Goal: Task Accomplishment & Management: Use online tool/utility

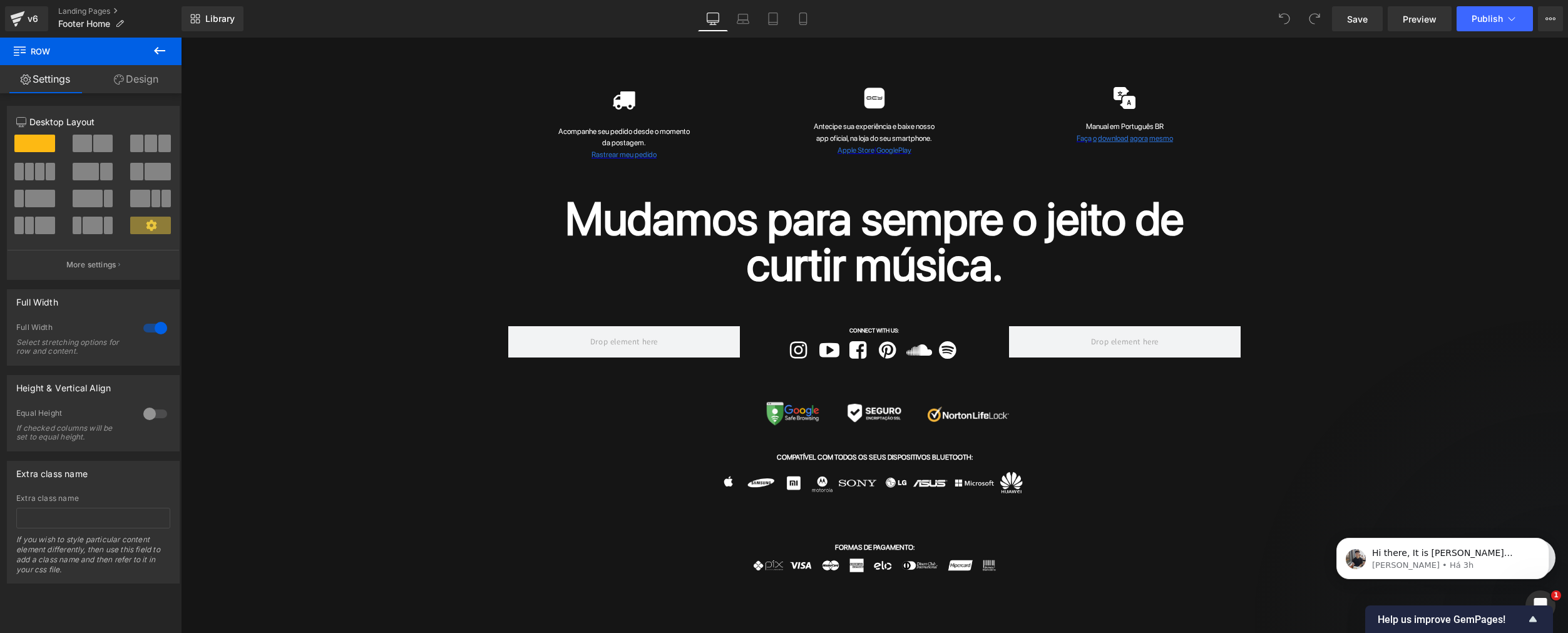
scroll to position [3001, 0]
click at [1479, 15] on span "Publish" at bounding box center [1487, 19] width 31 height 10
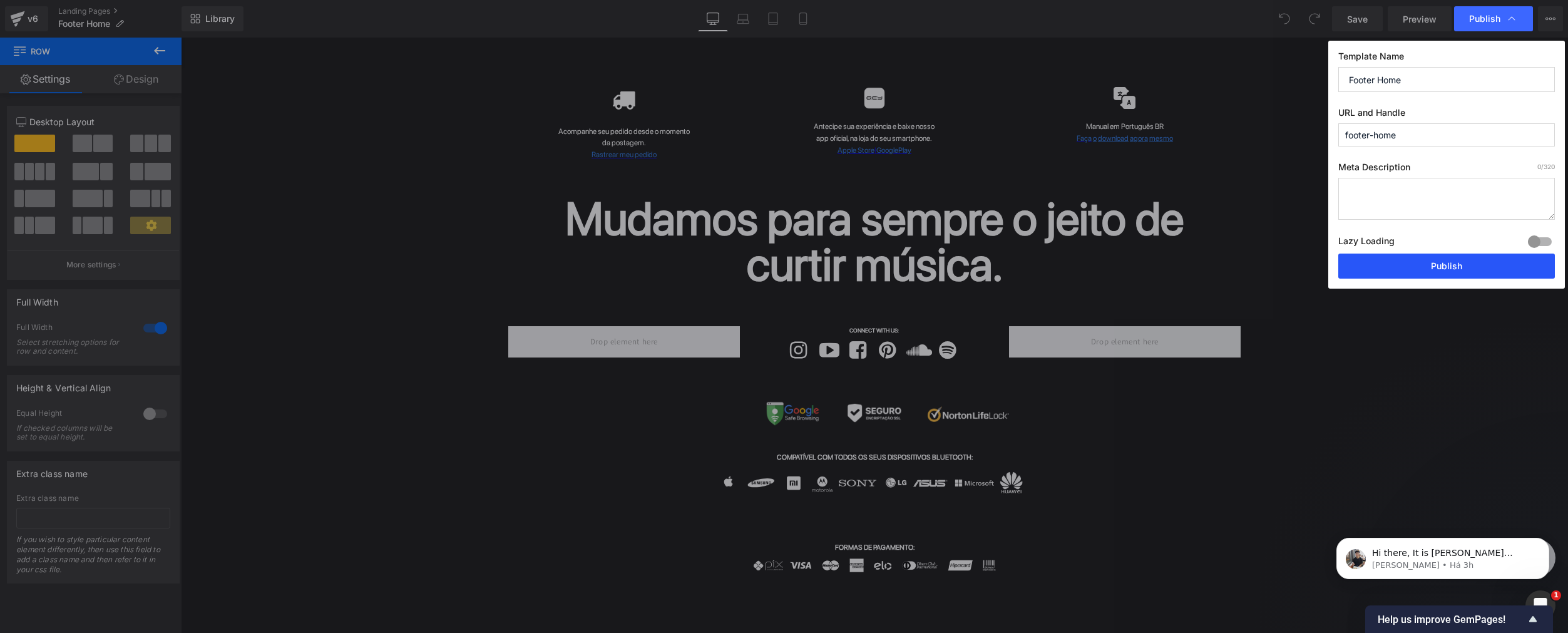
scroll to position [2969, 0]
drag, startPoint x: 1405, startPoint y: 131, endPoint x: 1330, endPoint y: 126, distance: 75.2
click at [1330, 126] on div "Template Name Footer Home URL and Handle footer-home Meta Description 0 /320 La…" at bounding box center [1446, 164] width 236 height 248
click at [1379, 134] on input "footer-home" at bounding box center [1446, 134] width 216 height 23
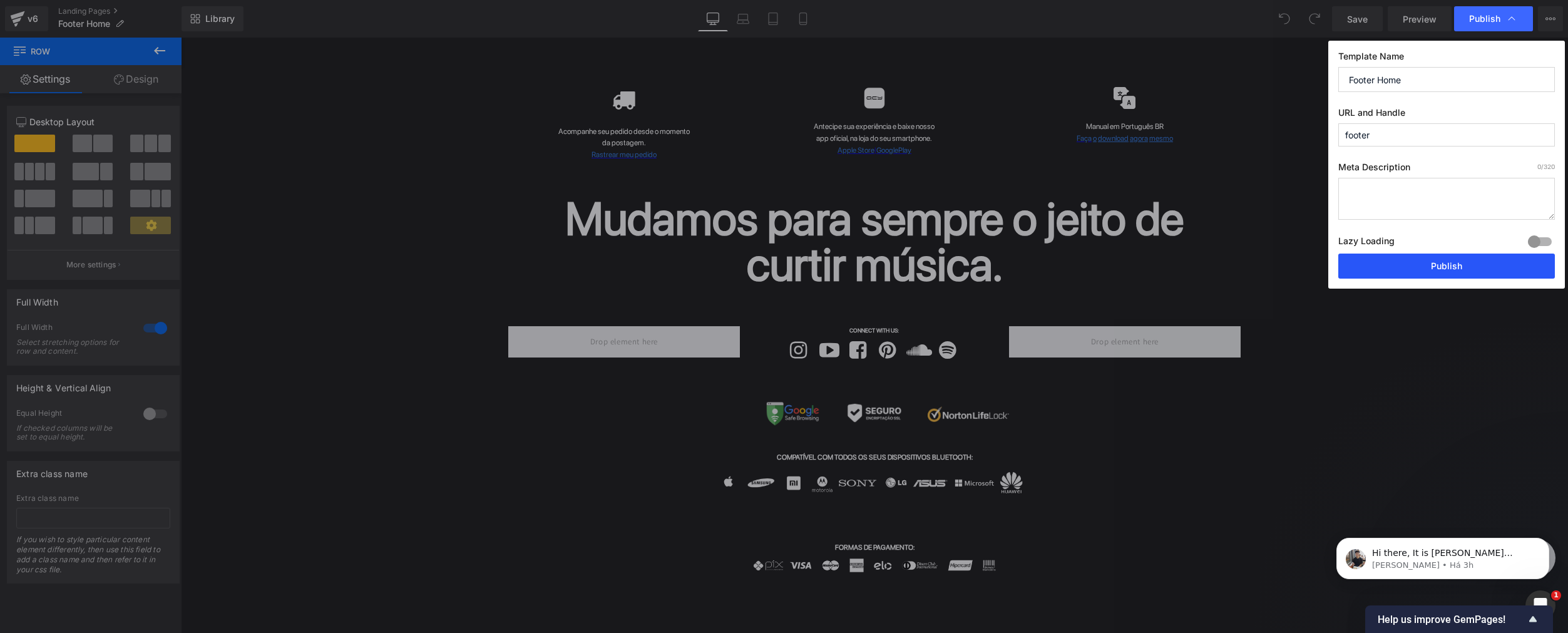
type input "footer"
click at [1376, 263] on button "Publish" at bounding box center [1446, 266] width 216 height 25
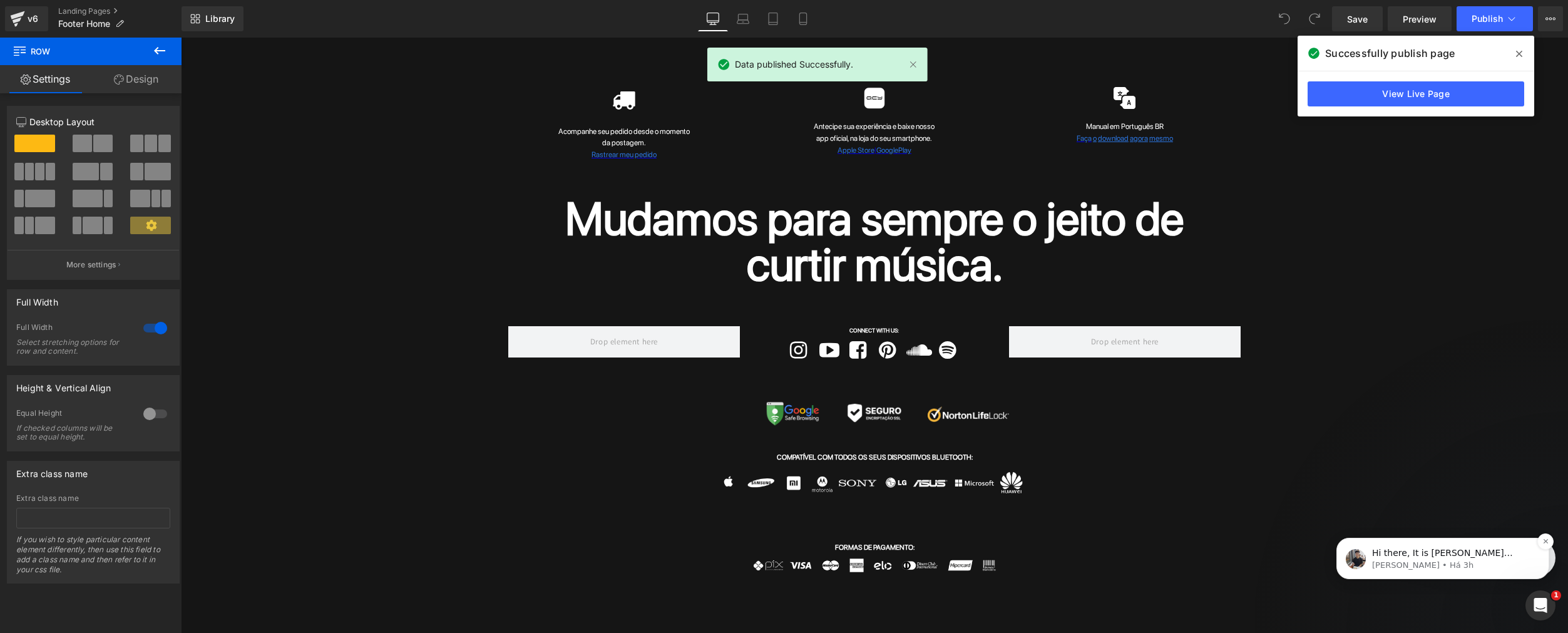
click at [1475, 567] on p "[PERSON_NAME] • Há 3h" at bounding box center [1453, 565] width 161 height 11
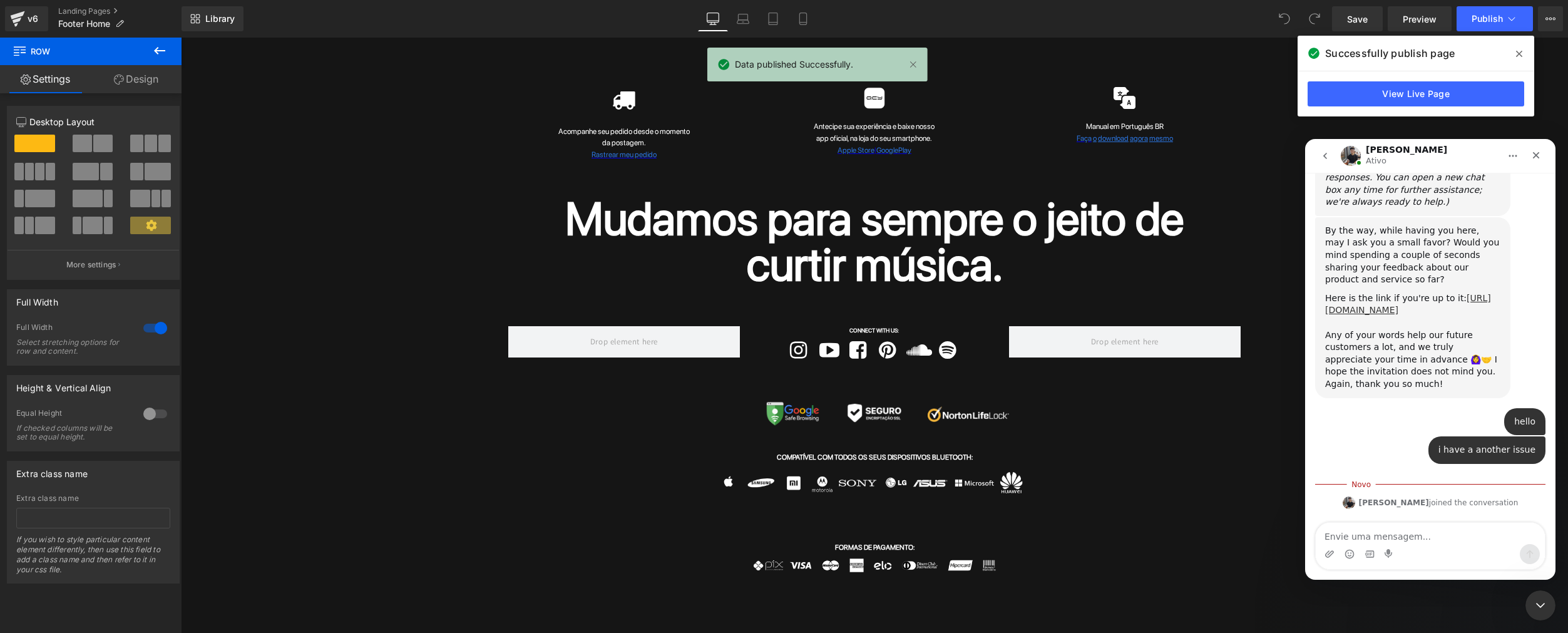
scroll to position [2, 0]
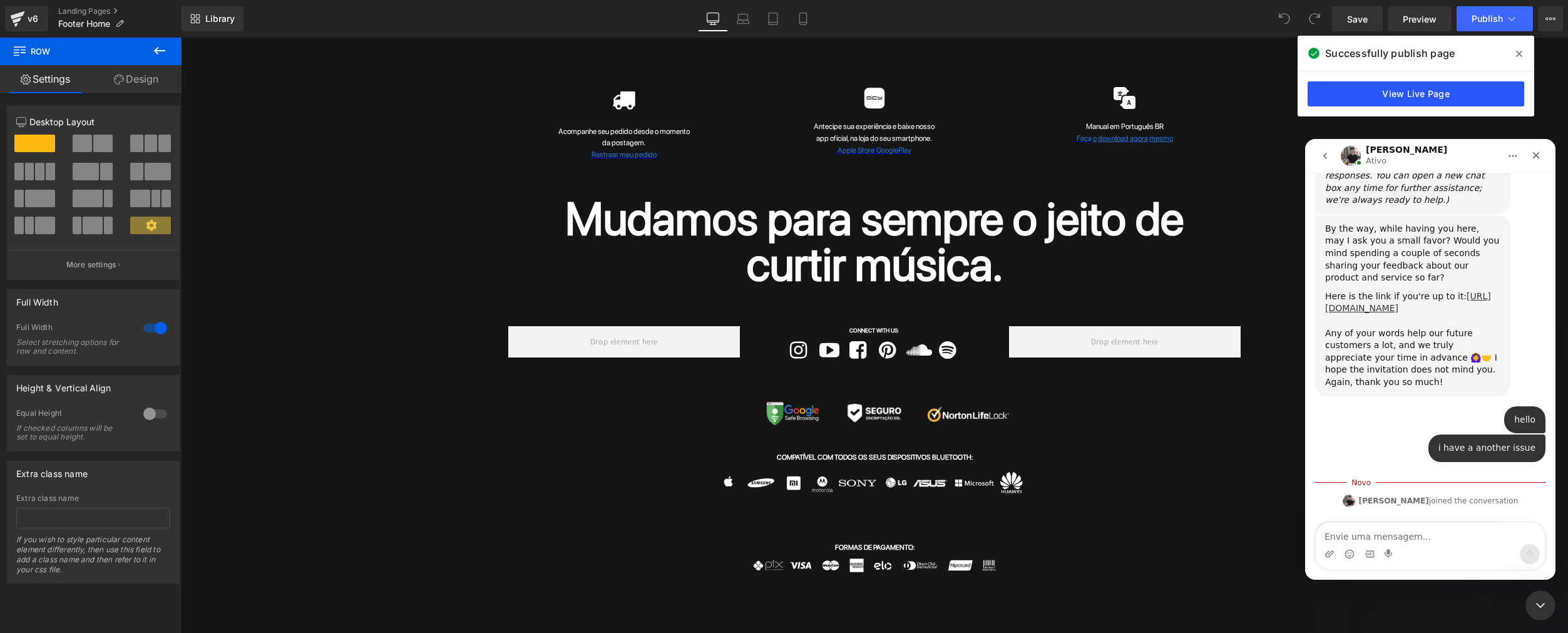
click at [1432, 91] on link "View Live Page" at bounding box center [1415, 94] width 216 height 25
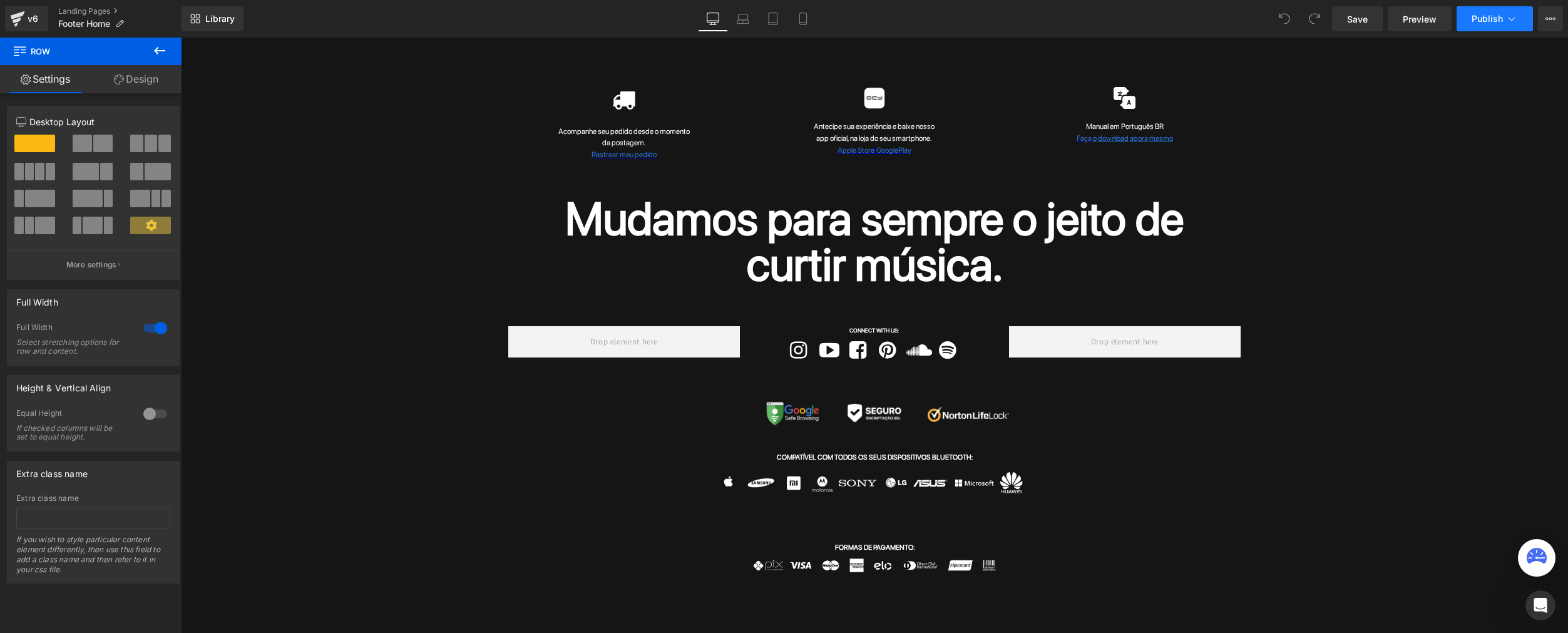
click at [1518, 17] on button "Publish" at bounding box center [1494, 19] width 76 height 25
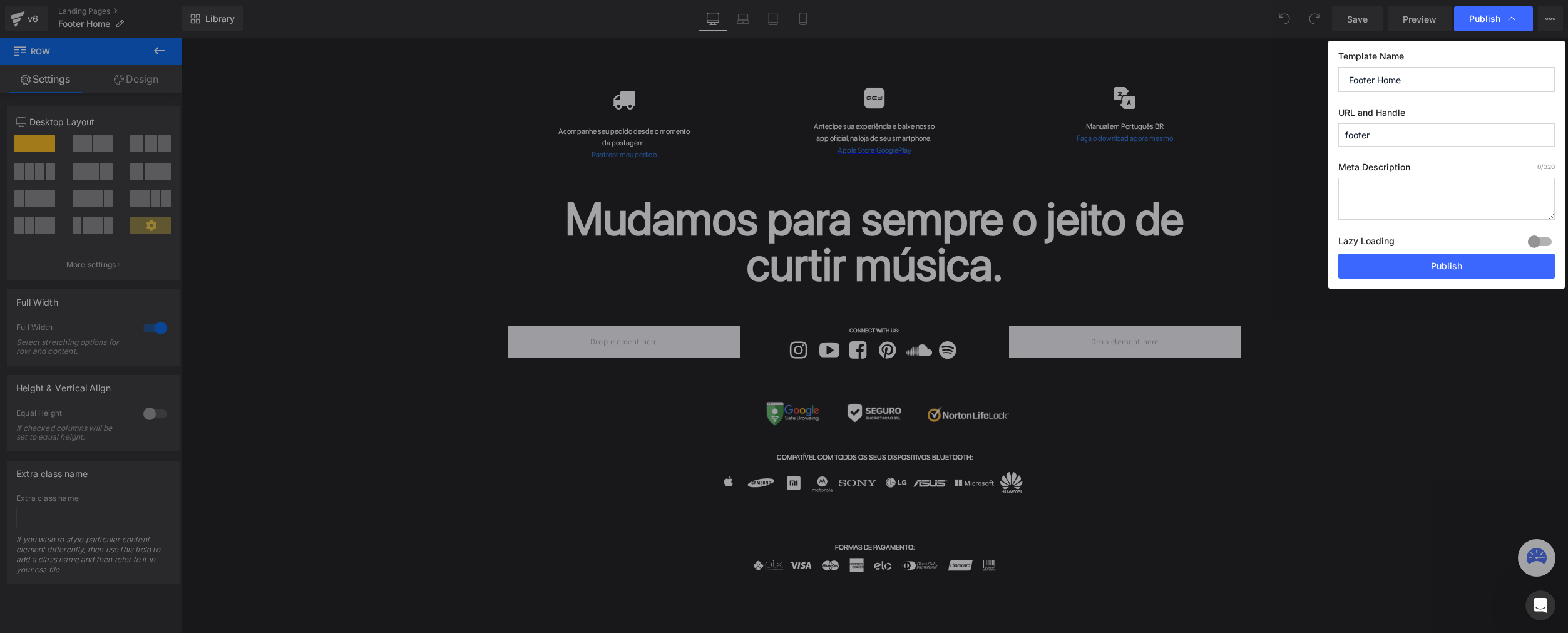
click at [1423, 136] on input "footer" at bounding box center [1446, 134] width 216 height 23
type input "footer-home"
click at [1400, 266] on button "Publish" at bounding box center [1446, 266] width 216 height 25
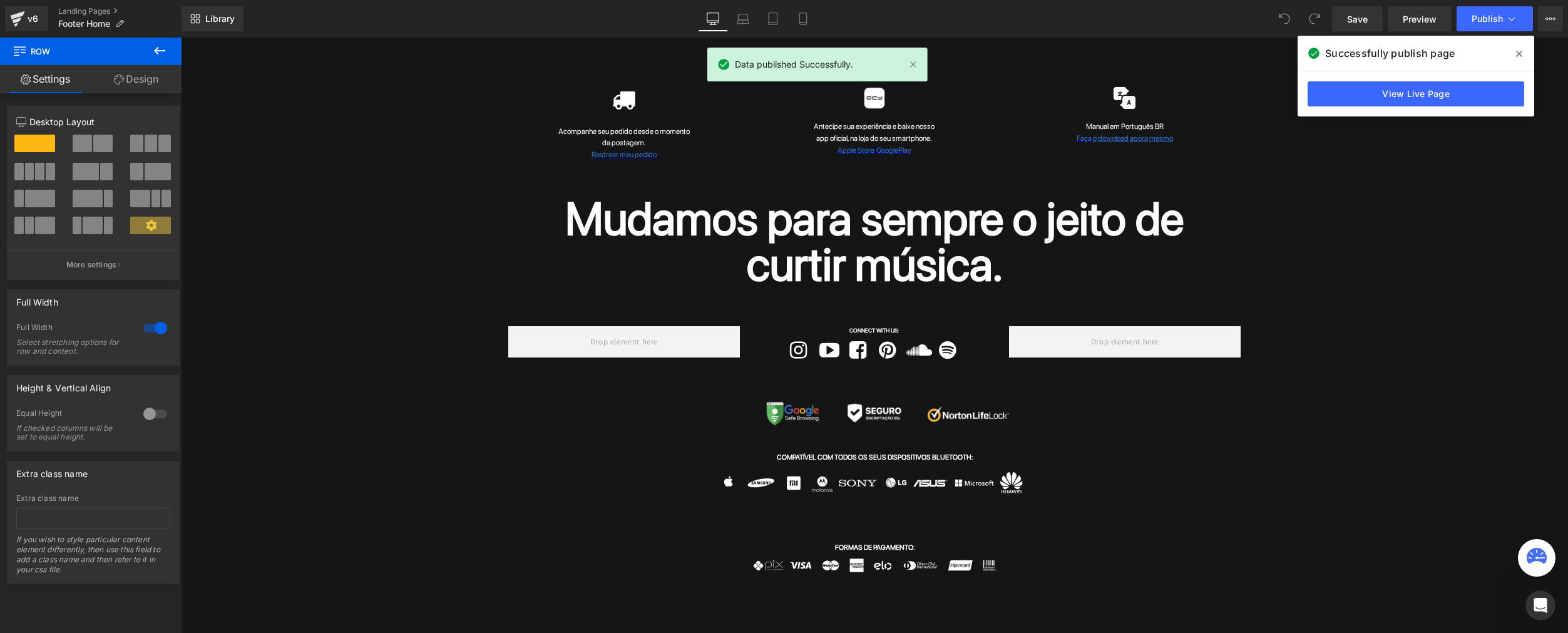
click at [1520, 56] on icon at bounding box center [1518, 54] width 6 height 10
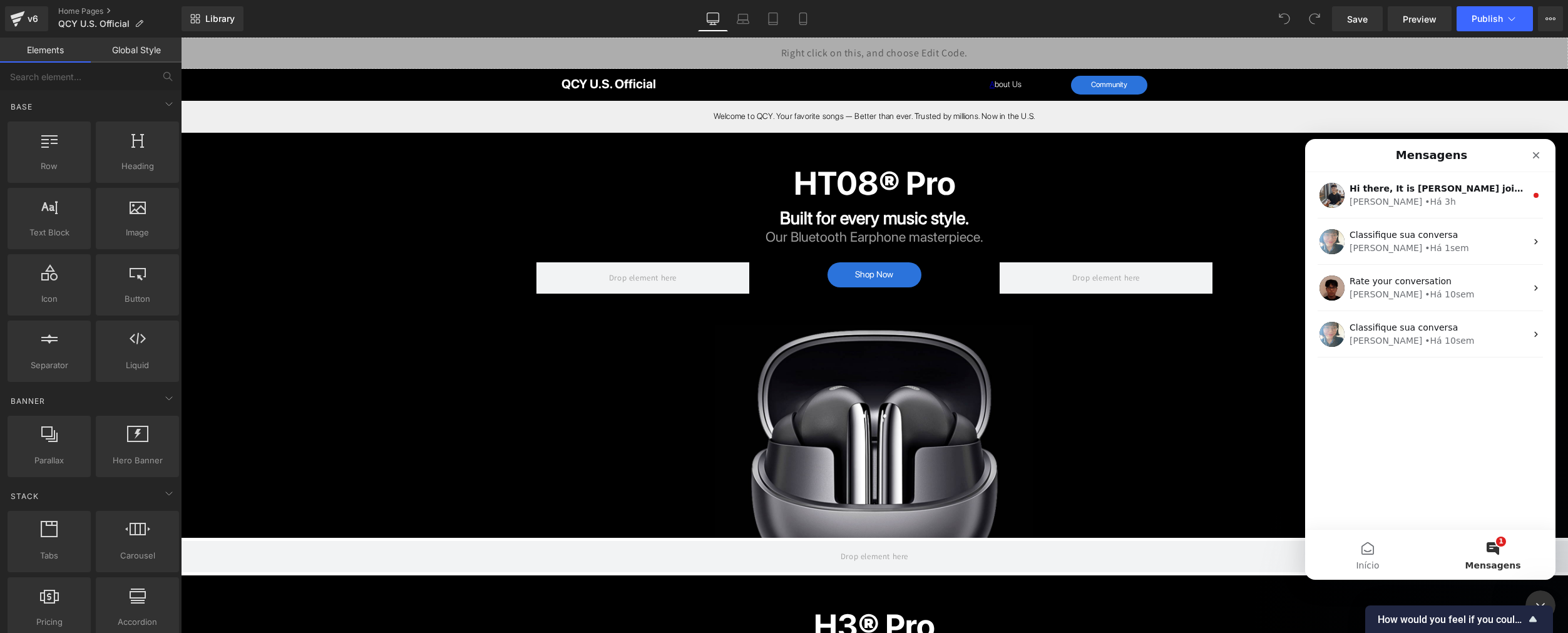
click at [1527, 20] on div at bounding box center [784, 297] width 1568 height 595
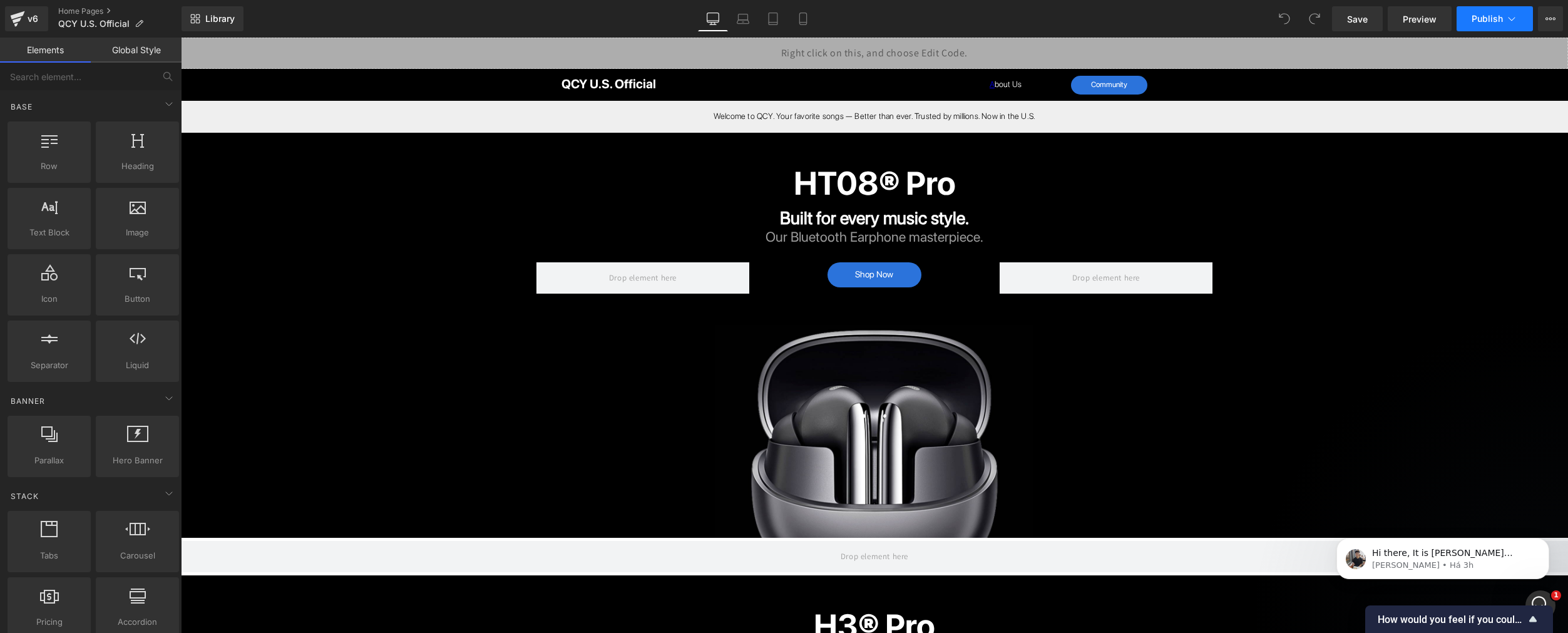
click at [1520, 15] on button "Publish" at bounding box center [1494, 19] width 76 height 25
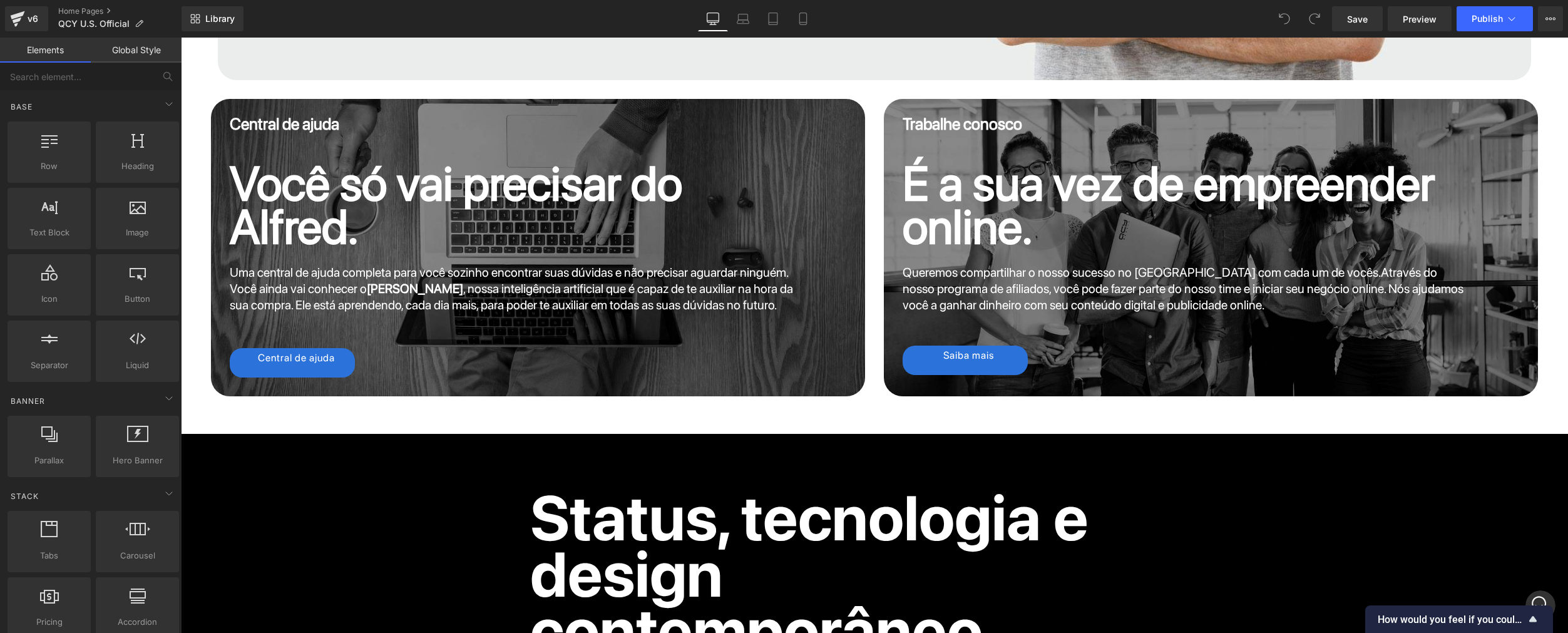
scroll to position [6200, 0]
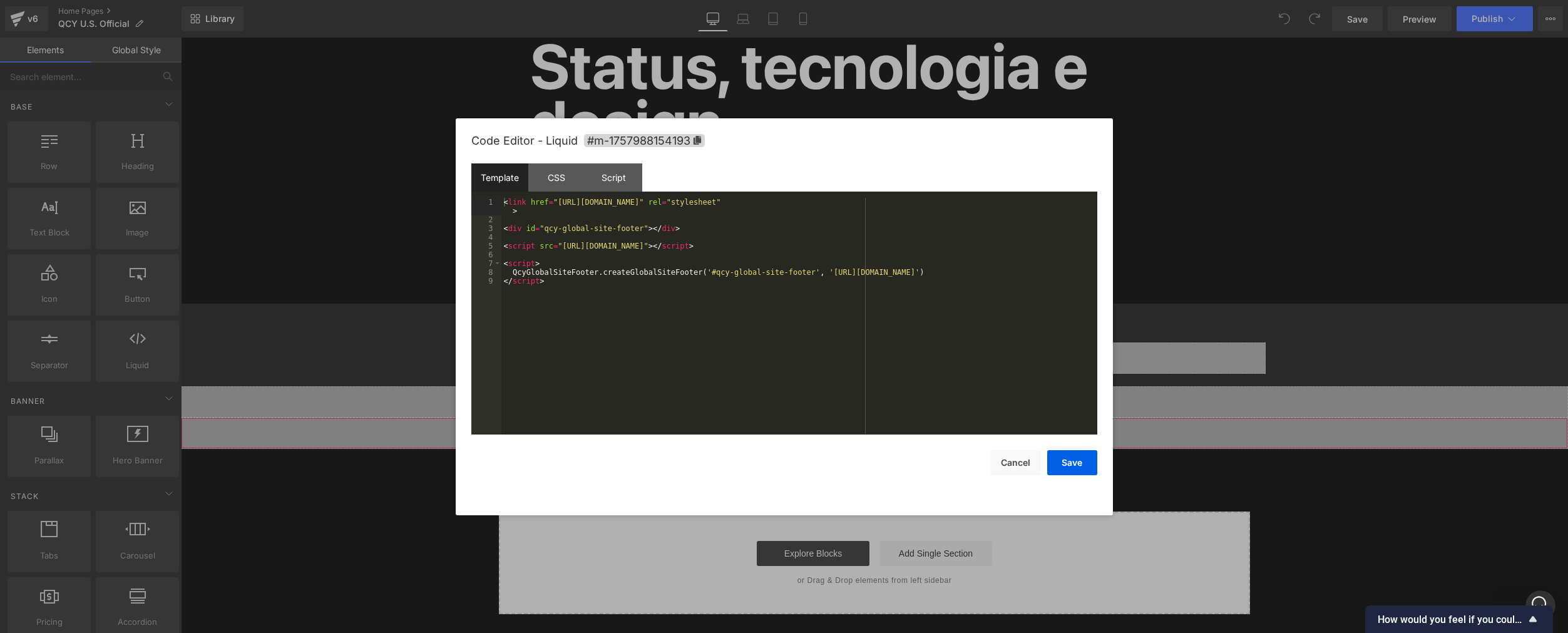
click at [885, 430] on div "Liquid" at bounding box center [874, 433] width 1387 height 31
click at [870, 275] on div "< link href = "[URL][DOMAIN_NAME]" rel = "stylesheet" > < div id = "qcy-global-…" at bounding box center [799, 329] width 596 height 263
click at [1078, 465] on button "Save" at bounding box center [1072, 463] width 50 height 25
click at [884, 423] on div "Liquid" at bounding box center [874, 433] width 1387 height 31
drag, startPoint x: 1074, startPoint y: 467, endPoint x: 965, endPoint y: 393, distance: 131.7
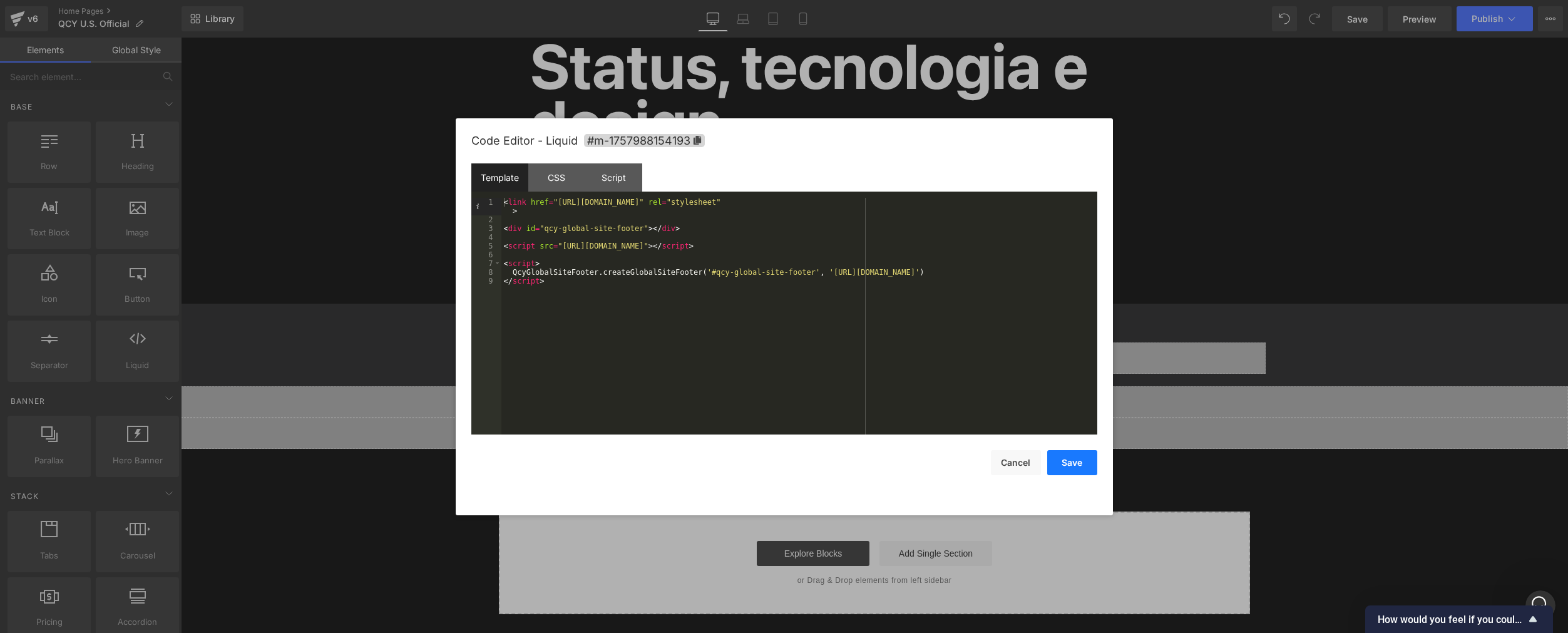
click at [1074, 466] on button "Save" at bounding box center [1072, 463] width 50 height 25
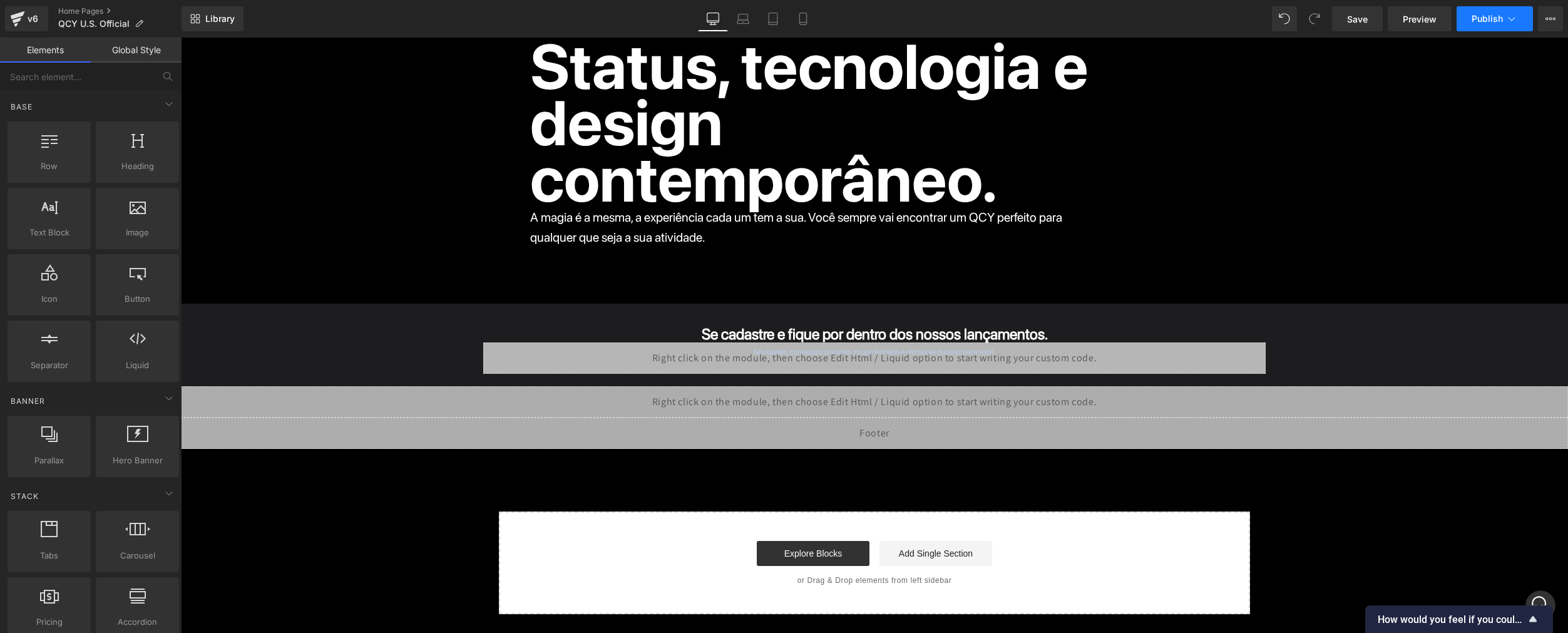
click at [1497, 17] on span "Publish" at bounding box center [1487, 19] width 31 height 10
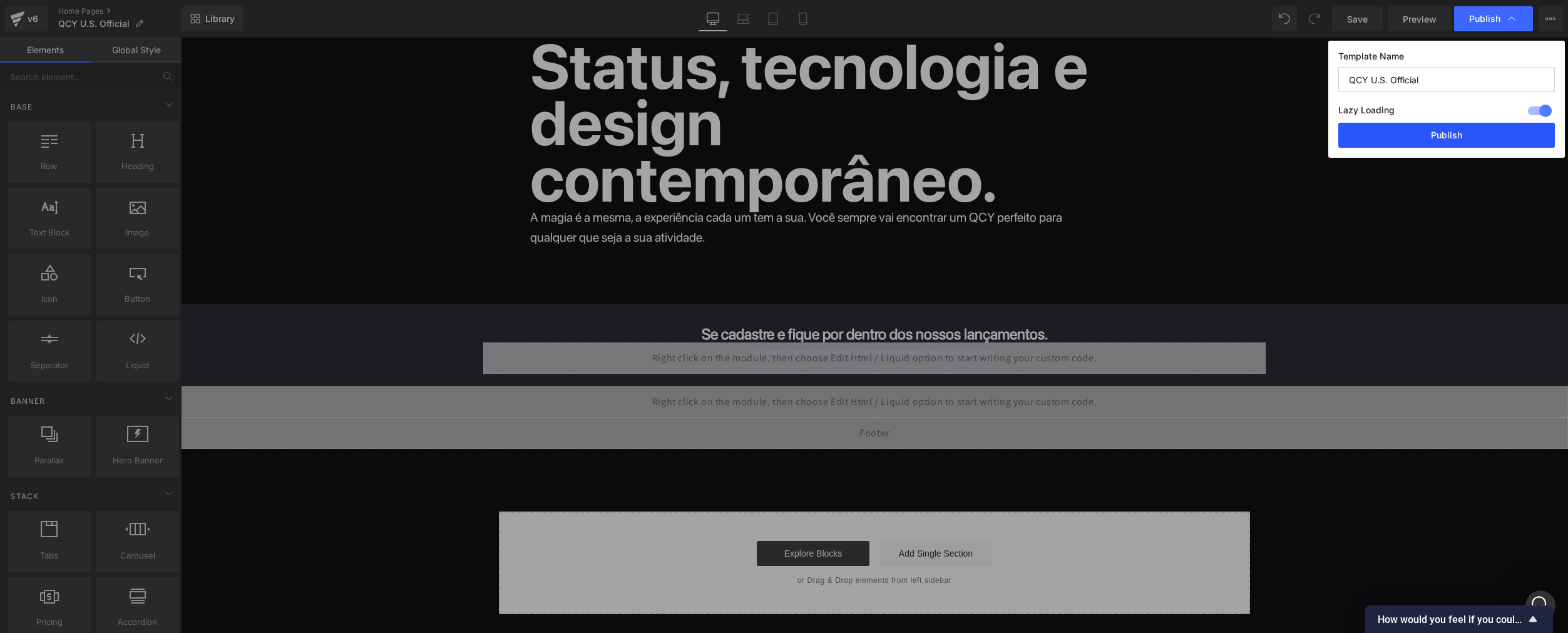
click at [1446, 135] on button "Publish" at bounding box center [1446, 135] width 216 height 25
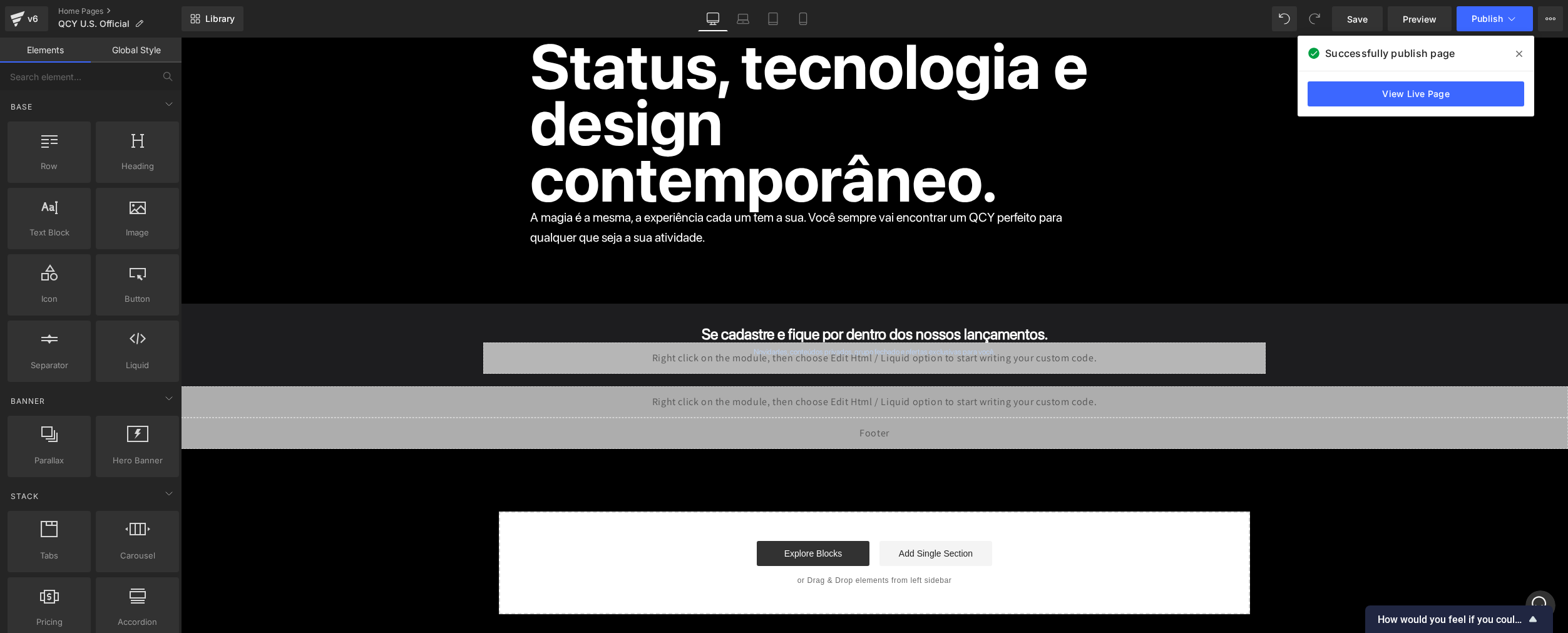
click at [883, 428] on div "Liquid" at bounding box center [874, 433] width 1387 height 31
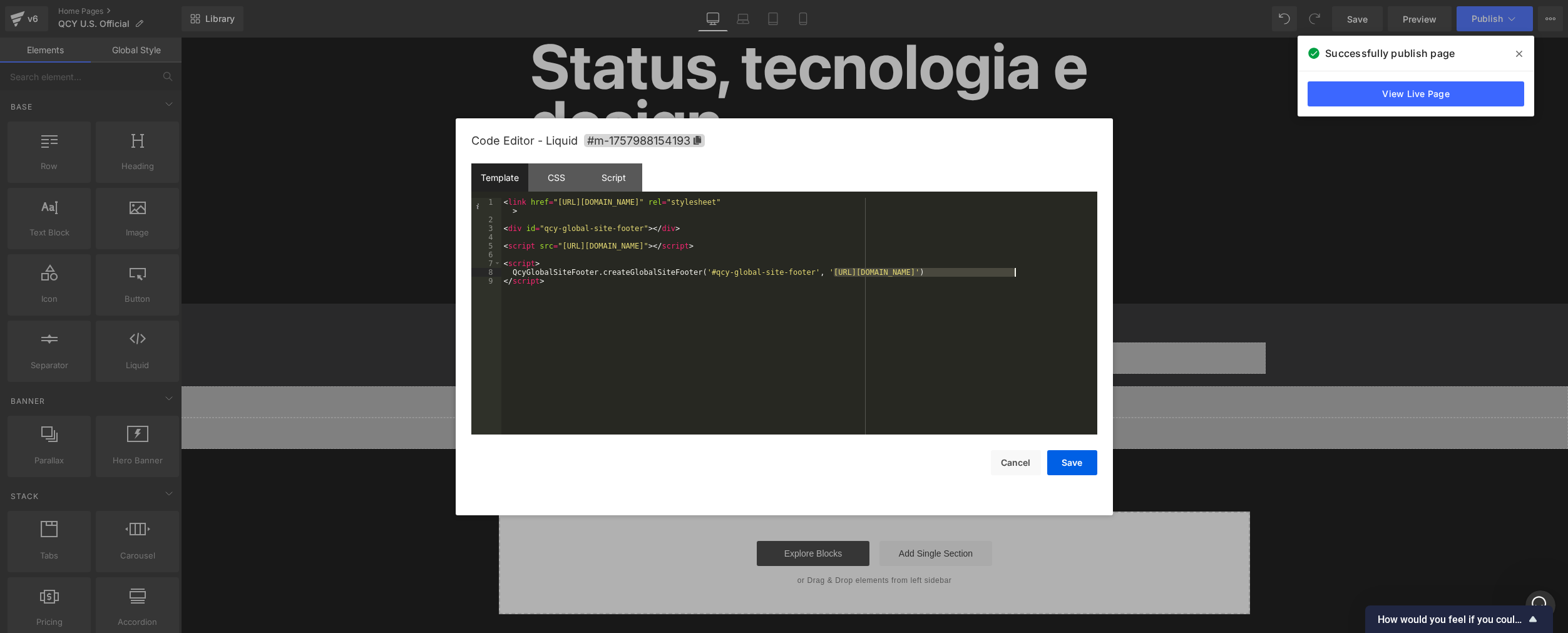
drag, startPoint x: 833, startPoint y: 272, endPoint x: 1015, endPoint y: 269, distance: 182.0
click at [1015, 269] on div "< link href = "[URL][DOMAIN_NAME]" rel = "stylesheet" > < div id = "qcy-global-…" at bounding box center [799, 329] width 596 height 263
click at [1054, 461] on button "Save" at bounding box center [1072, 463] width 50 height 25
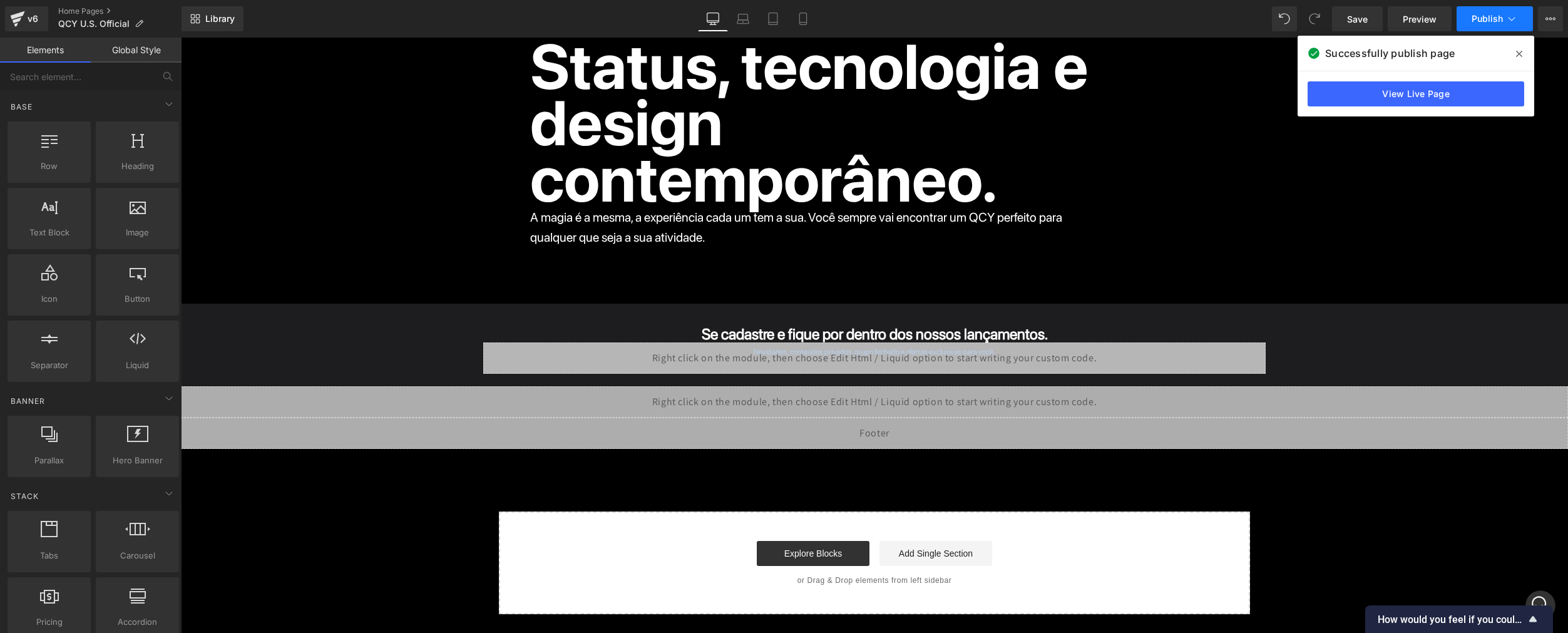
click at [1494, 18] on span "Publish" at bounding box center [1487, 19] width 31 height 10
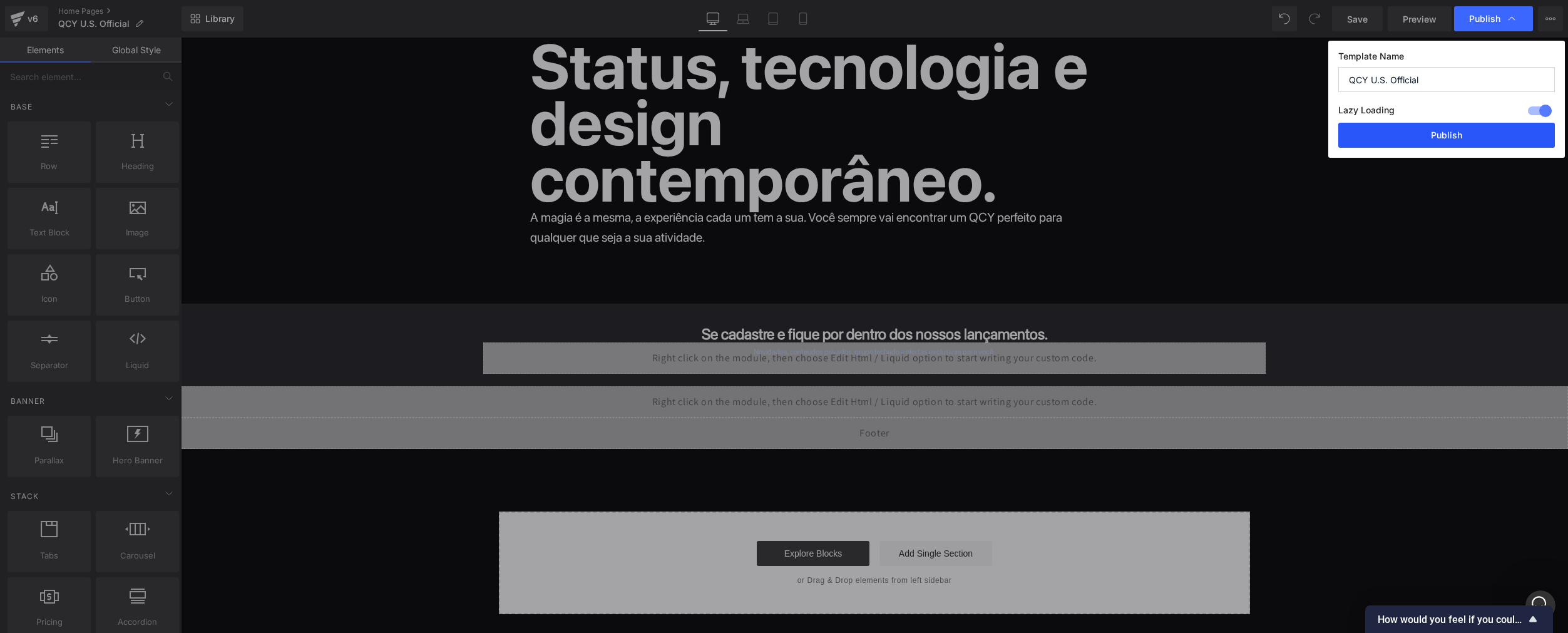
drag, startPoint x: 1438, startPoint y: 134, endPoint x: 887, endPoint y: 305, distance: 576.9
click at [1438, 134] on button "Publish" at bounding box center [1446, 135] width 216 height 25
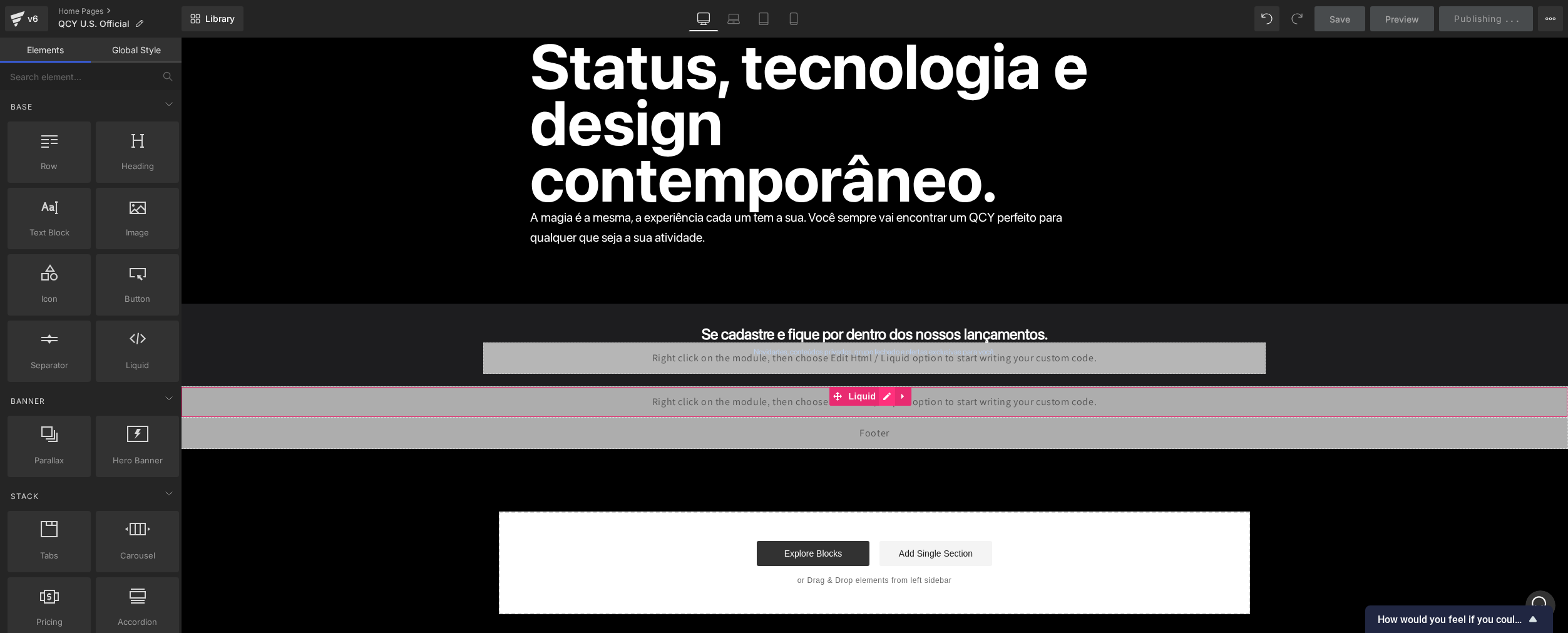
click at [889, 393] on div "Liquid" at bounding box center [874, 401] width 1387 height 31
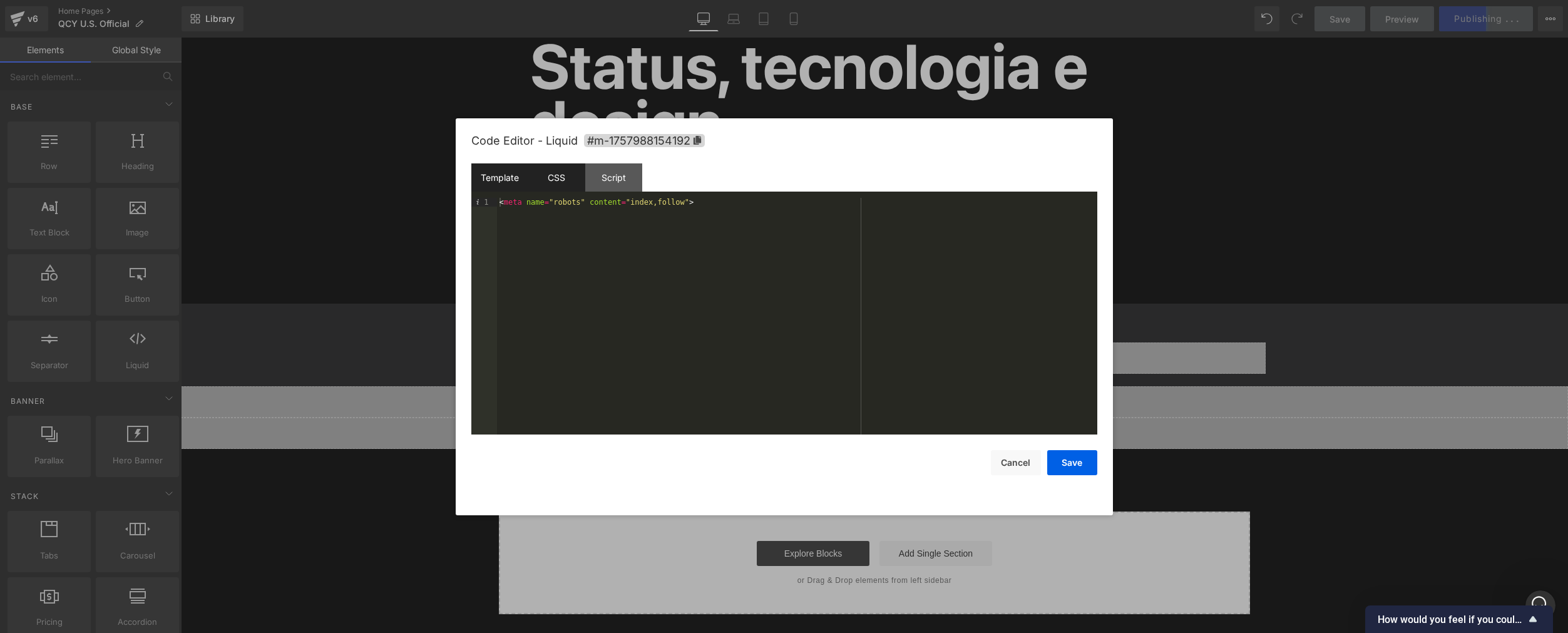
click at [548, 177] on div "CSS" at bounding box center [557, 177] width 57 height 28
click at [638, 175] on div "Script" at bounding box center [614, 177] width 57 height 28
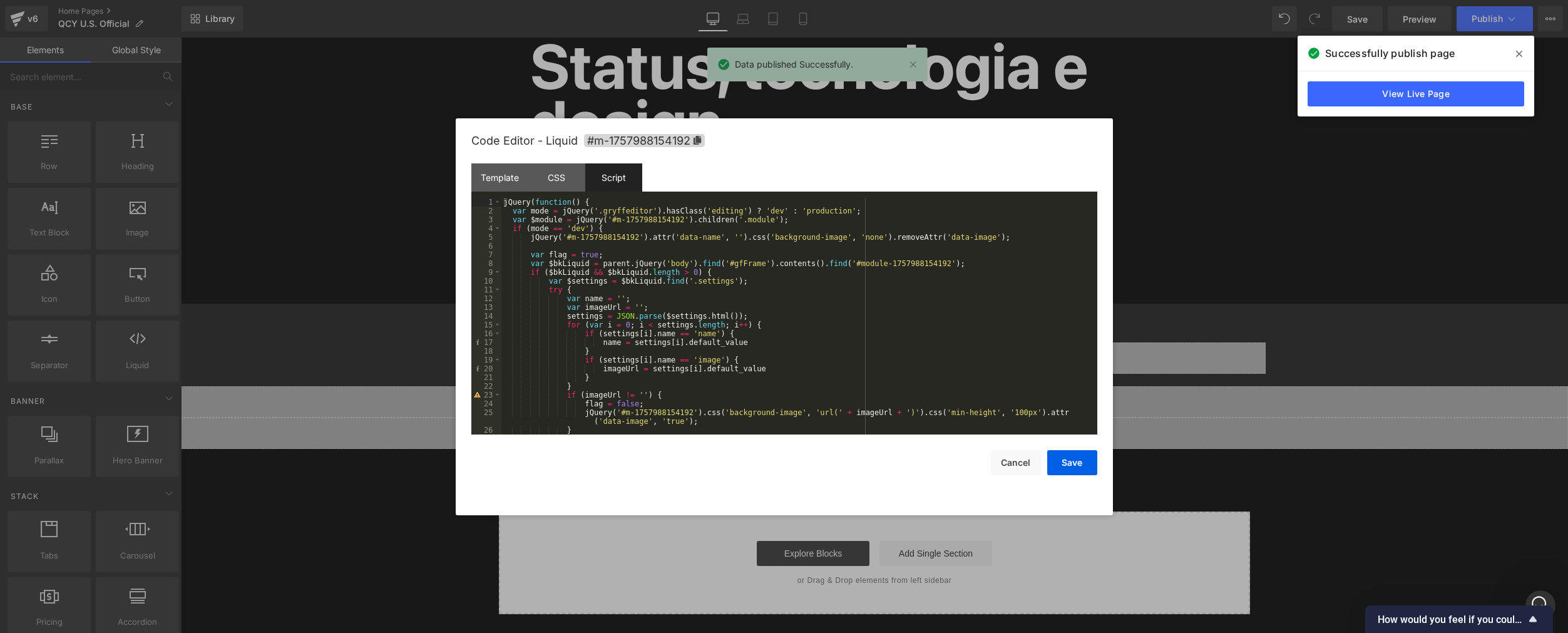
scroll to position [122, 0]
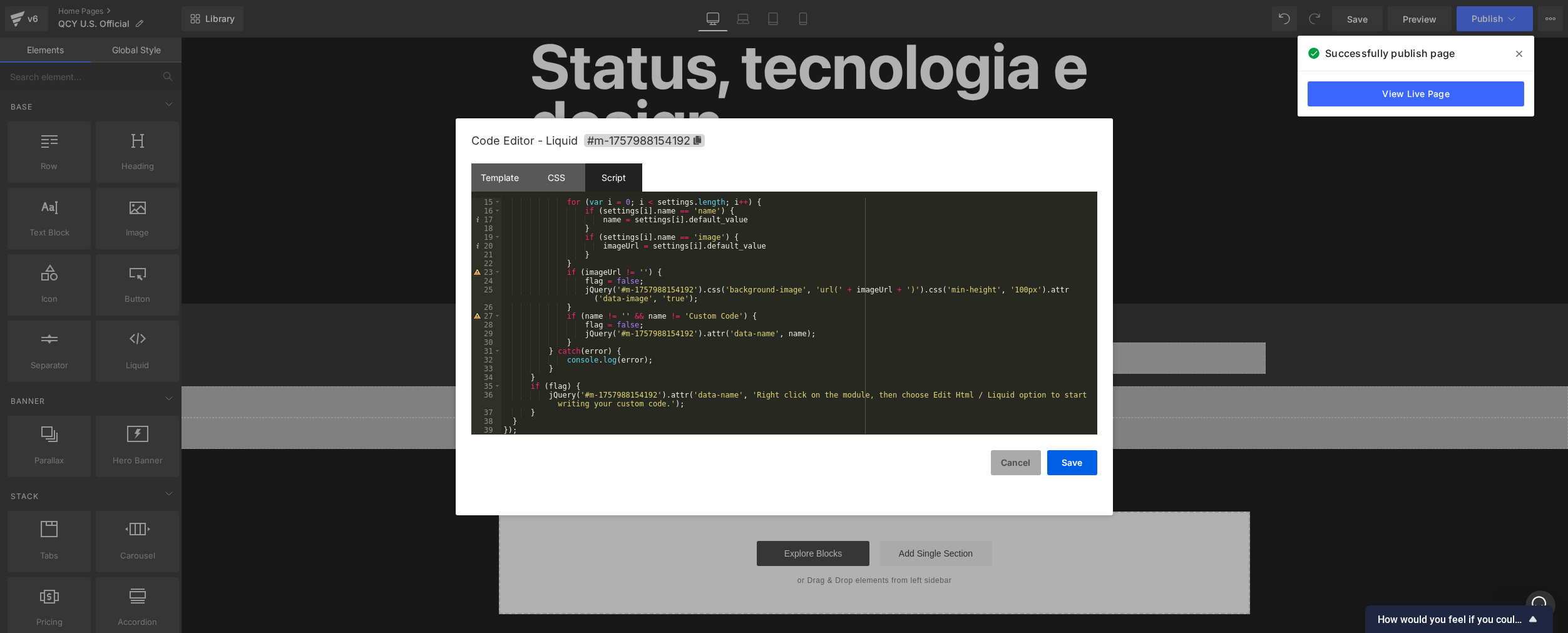
click at [1000, 465] on button "Cancel" at bounding box center [1016, 463] width 50 height 25
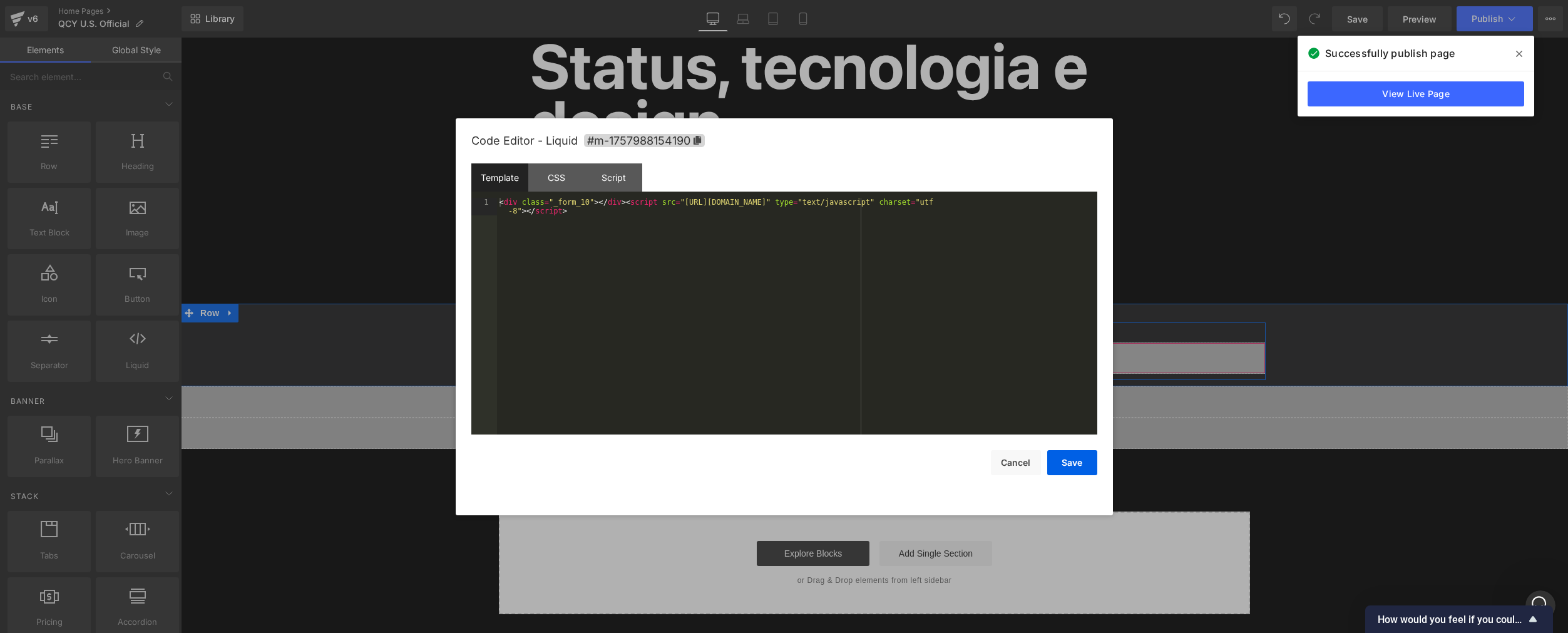
click at [885, 356] on div "Liquid" at bounding box center [874, 358] width 782 height 31
click at [563, 183] on div "CSS" at bounding box center [557, 177] width 57 height 28
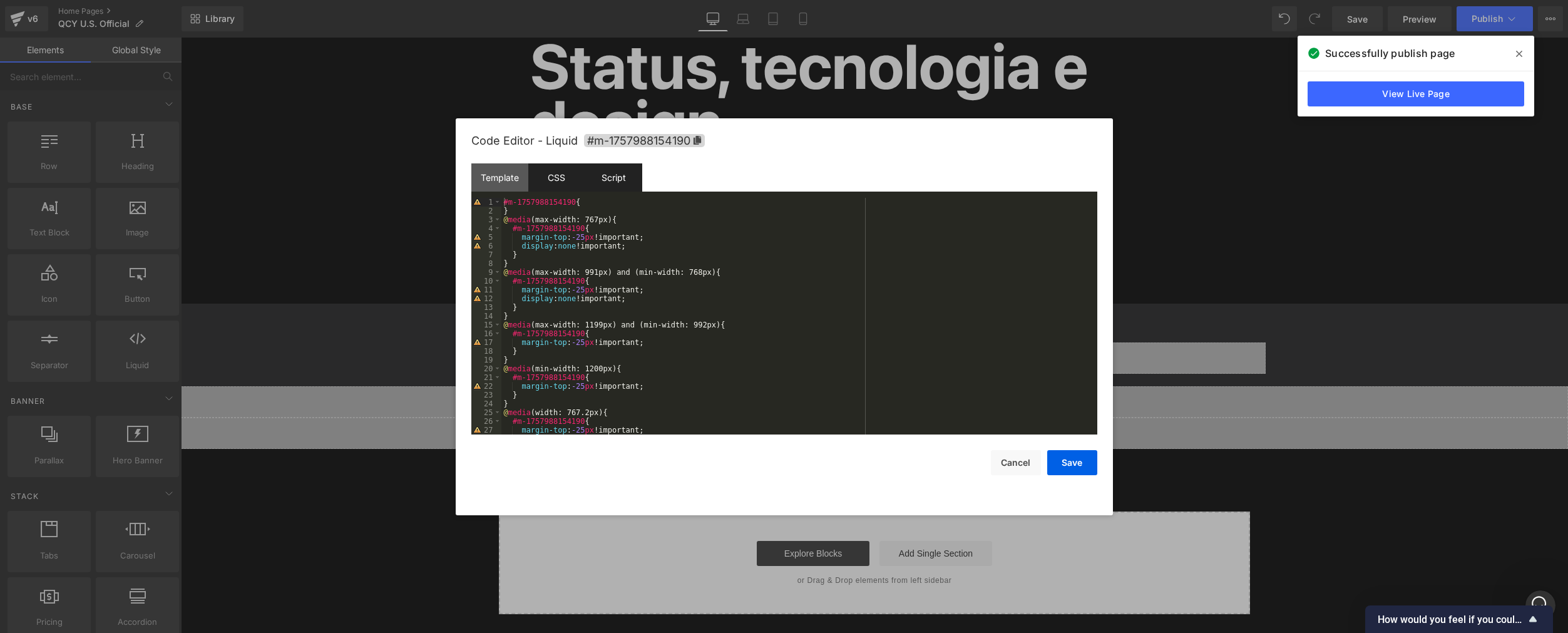
click at [615, 175] on div "Script" at bounding box center [614, 177] width 57 height 28
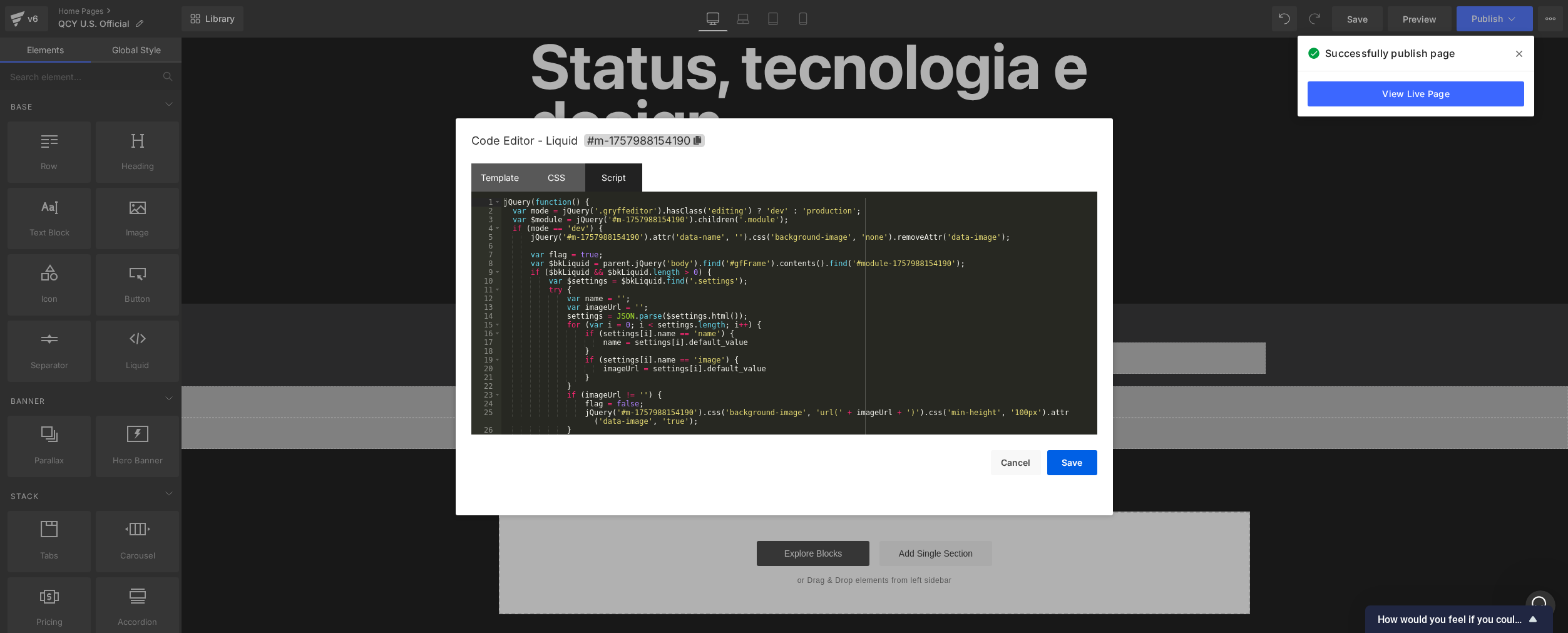
click at [615, 175] on div "Script" at bounding box center [614, 177] width 57 height 28
click at [1012, 471] on button "Cancel" at bounding box center [1016, 463] width 50 height 25
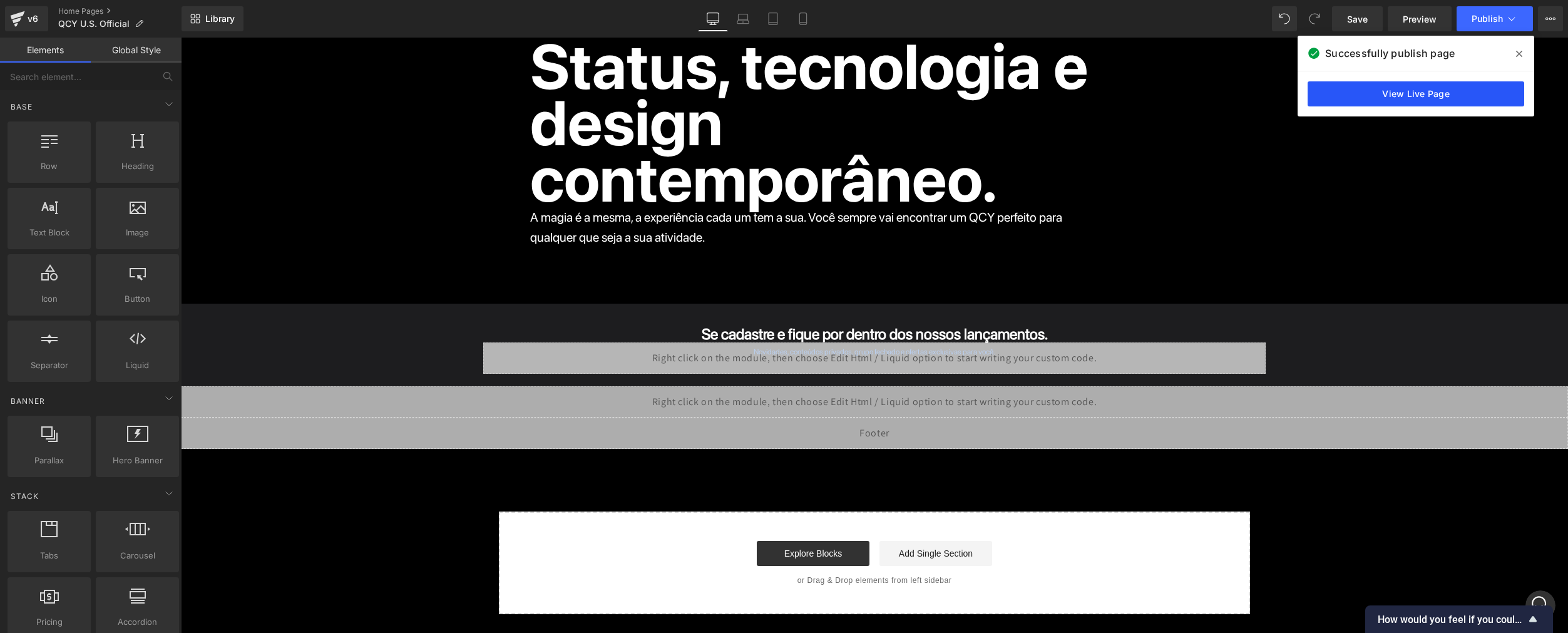
click at [1370, 94] on link "View Live Page" at bounding box center [1415, 94] width 216 height 25
